Goal: Information Seeking & Learning: Learn about a topic

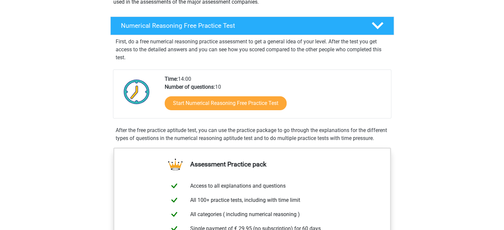
scroll to position [99, 0]
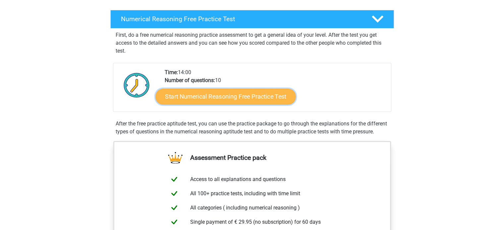
click at [249, 95] on link "Start Numerical Reasoning Free Practice Test" at bounding box center [226, 97] width 140 height 16
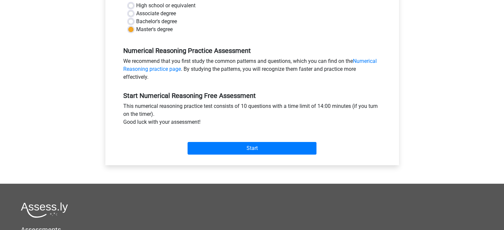
scroll to position [166, 0]
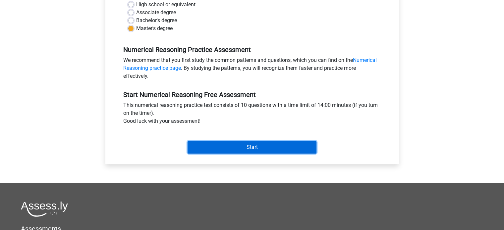
click at [244, 148] on input "Start" at bounding box center [252, 147] width 129 height 13
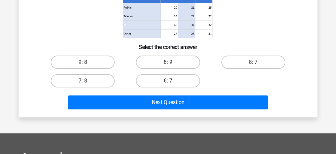
scroll to position [133, 0]
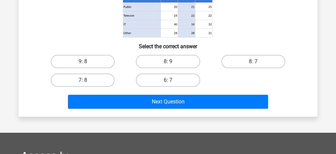
click at [257, 61] on input "8: 7" at bounding box center [255, 63] width 4 height 4
radio input "true"
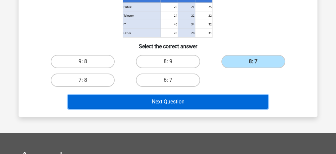
click at [167, 101] on button "Next Question" at bounding box center [168, 102] width 201 height 14
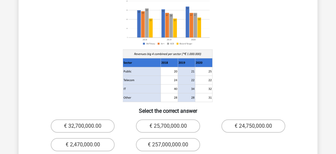
scroll to position [66, 0]
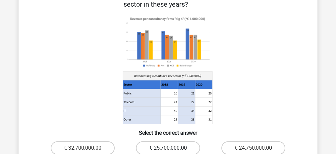
click at [166, 141] on label "€ 25,700,000.00" at bounding box center [168, 147] width 64 height 13
click at [168, 148] on input "€ 25,700,000.00" at bounding box center [170, 150] width 4 height 4
radio input "true"
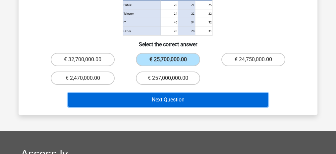
click at [194, 93] on button "Next Question" at bounding box center [168, 100] width 201 height 14
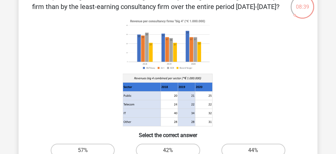
scroll to position [88, 0]
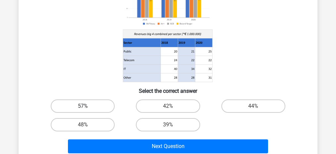
click at [85, 104] on label "57%" at bounding box center [83, 105] width 64 height 13
click at [85, 106] on input "57%" at bounding box center [85, 108] width 4 height 4
radio input "true"
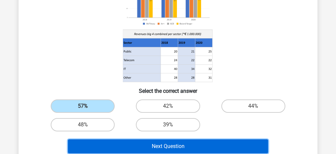
click at [151, 144] on button "Next Question" at bounding box center [168, 146] width 201 height 14
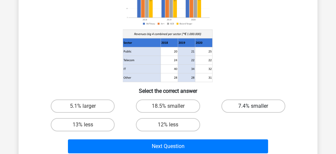
click at [250, 102] on label "7.4% smaller" at bounding box center [254, 105] width 64 height 13
click at [253, 106] on input "7.4% smaller" at bounding box center [255, 108] width 4 height 4
radio input "true"
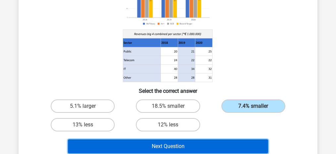
click at [161, 150] on button "Next Question" at bounding box center [168, 146] width 201 height 14
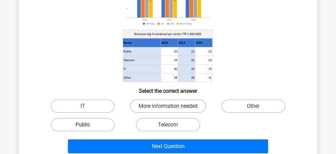
click at [73, 122] on label "Public" at bounding box center [83, 124] width 64 height 13
click at [83, 124] on input "Public" at bounding box center [85, 126] width 4 height 4
radio input "true"
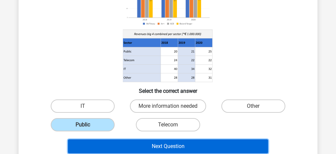
click at [137, 143] on button "Next Question" at bounding box center [168, 146] width 201 height 14
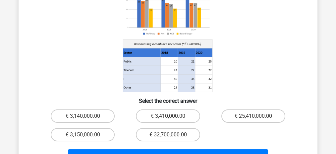
scroll to position [66, 0]
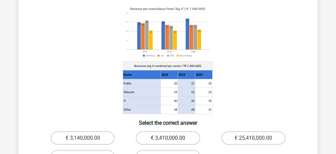
click at [153, 132] on label "€ 3,410,000.00" at bounding box center [168, 137] width 64 height 13
click at [168, 138] on input "€ 3,410,000.00" at bounding box center [170, 140] width 4 height 4
radio input "true"
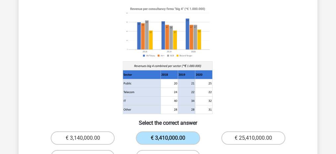
scroll to position [133, 0]
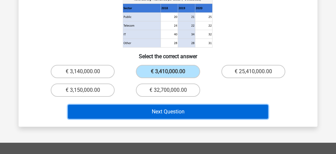
click at [214, 105] on button "Next Question" at bounding box center [168, 111] width 201 height 14
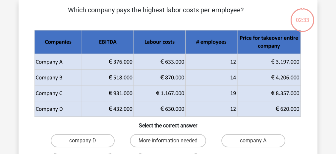
scroll to position [31, 0]
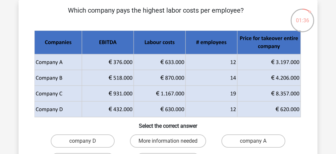
click at [131, 98] on icon at bounding box center [167, 85] width 266 height 31
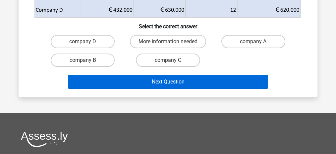
scroll to position [119, 0]
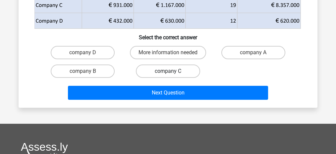
click at [166, 65] on label "company C" at bounding box center [168, 70] width 64 height 13
click at [168, 71] on input "company C" at bounding box center [170, 73] width 4 height 4
radio input "true"
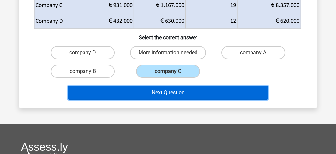
click at [161, 91] on button "Next Question" at bounding box center [168, 93] width 201 height 14
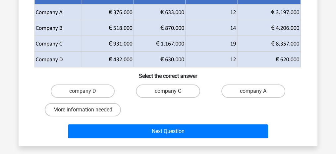
scroll to position [44, 0]
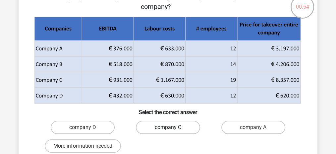
click at [157, 128] on label "company C" at bounding box center [168, 126] width 64 height 13
click at [168, 128] on input "company C" at bounding box center [170, 129] width 4 height 4
radio input "true"
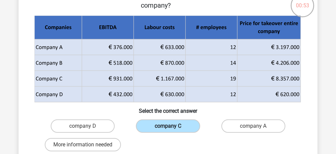
scroll to position [155, 0]
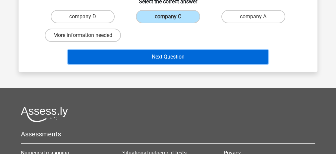
click at [168, 55] on button "Next Question" at bounding box center [168, 57] width 201 height 14
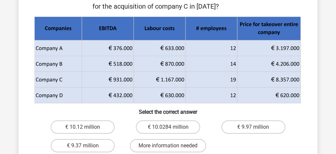
scroll to position [66, 0]
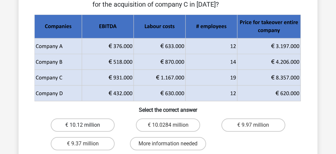
click at [92, 128] on label "€ 10.12 million" at bounding box center [83, 124] width 64 height 13
click at [87, 128] on input "€ 10.12 million" at bounding box center [85, 127] width 4 height 4
radio input "true"
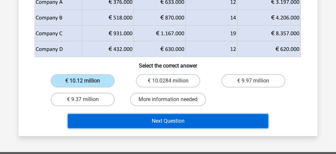
click at [160, 120] on button "Next Question" at bounding box center [168, 121] width 201 height 14
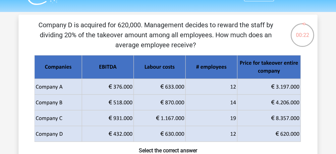
scroll to position [8, 0]
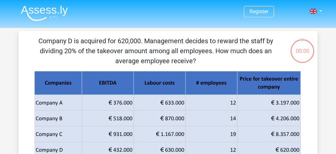
scroll to position [8, 0]
